Goal: Transaction & Acquisition: Purchase product/service

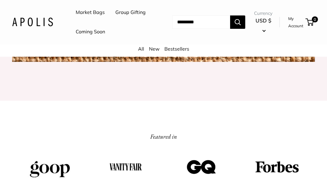
scroll to position [670, 0]
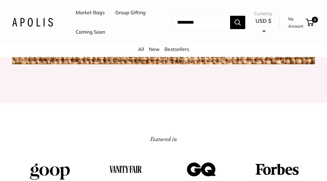
click at [91, 13] on link "Market Bags" at bounding box center [90, 12] width 29 height 9
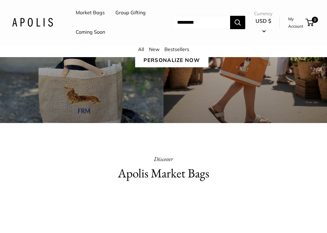
scroll to position [110, 0]
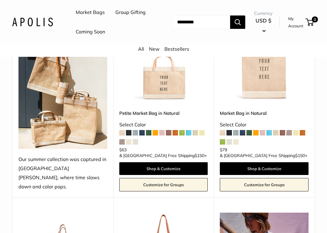
scroll to position [130, 0]
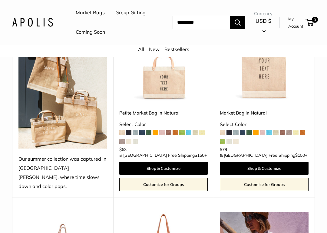
click at [182, 174] on link "Shop & Customize" at bounding box center [163, 168] width 89 height 13
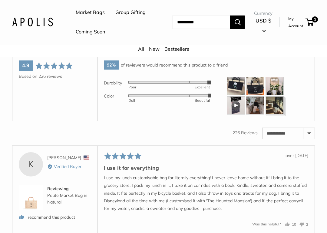
scroll to position [853, 0]
